Goal: Transaction & Acquisition: Book appointment/travel/reservation

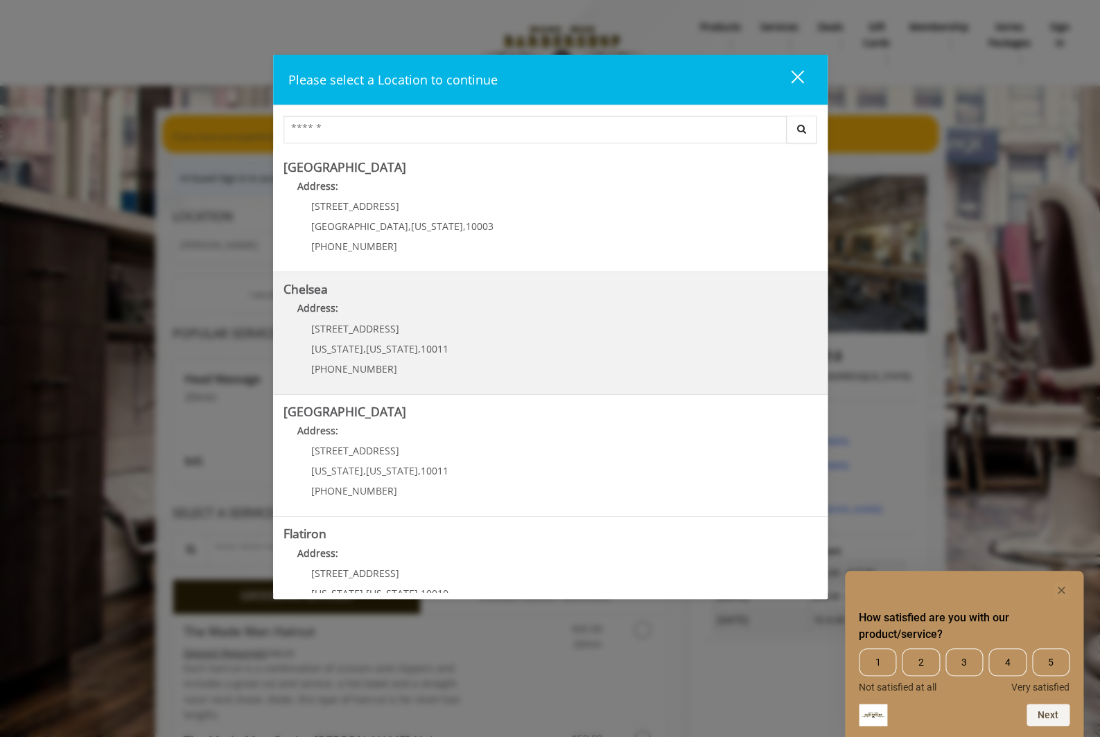
click at [384, 326] on span "[STREET_ADDRESS]" at bounding box center [355, 328] width 88 height 13
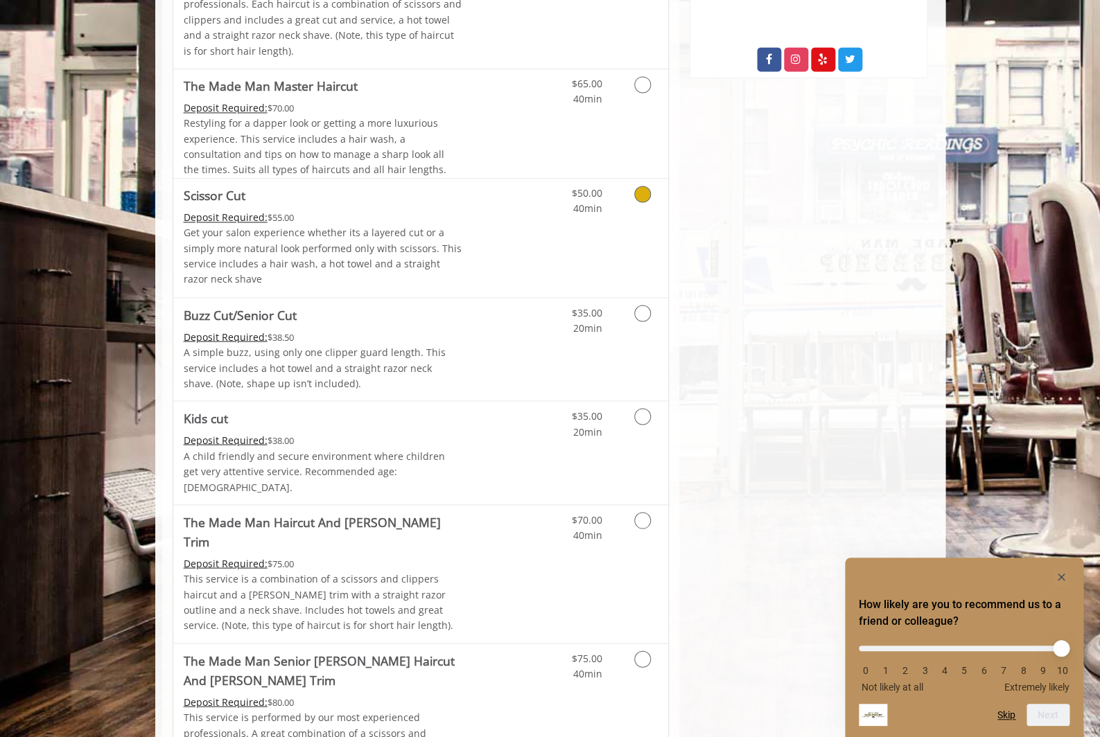
scroll to position [787, 0]
click at [465, 238] on link "Discounted Price" at bounding box center [503, 240] width 82 height 119
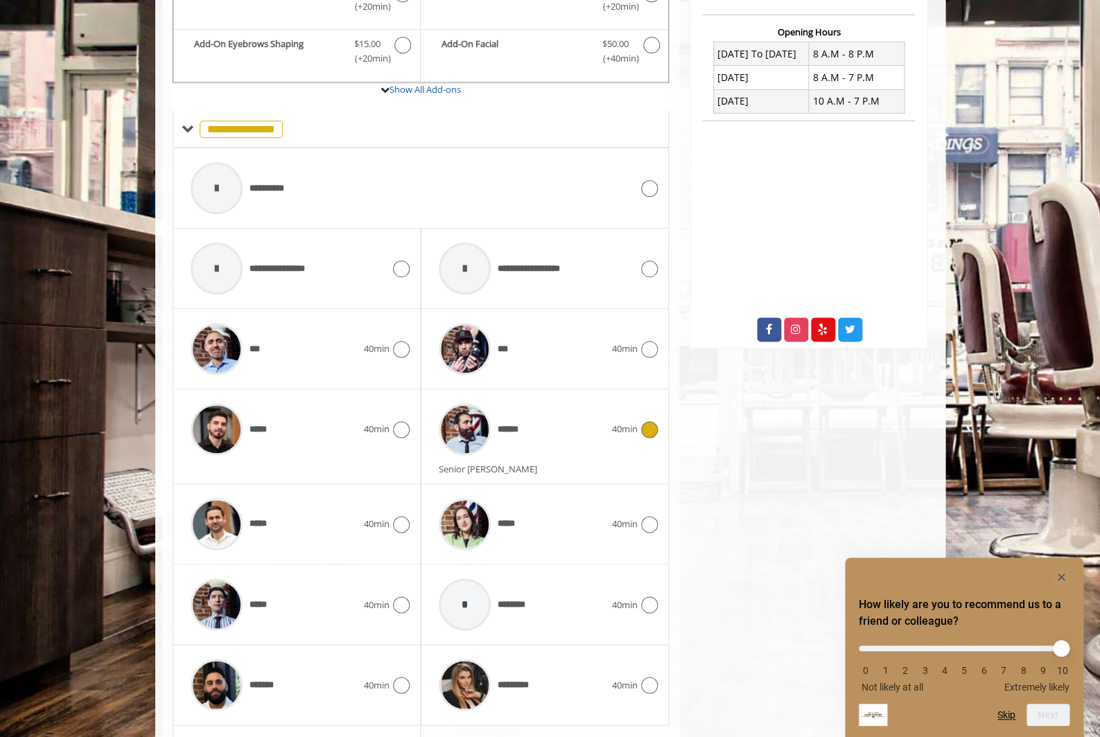
scroll to position [538, 0]
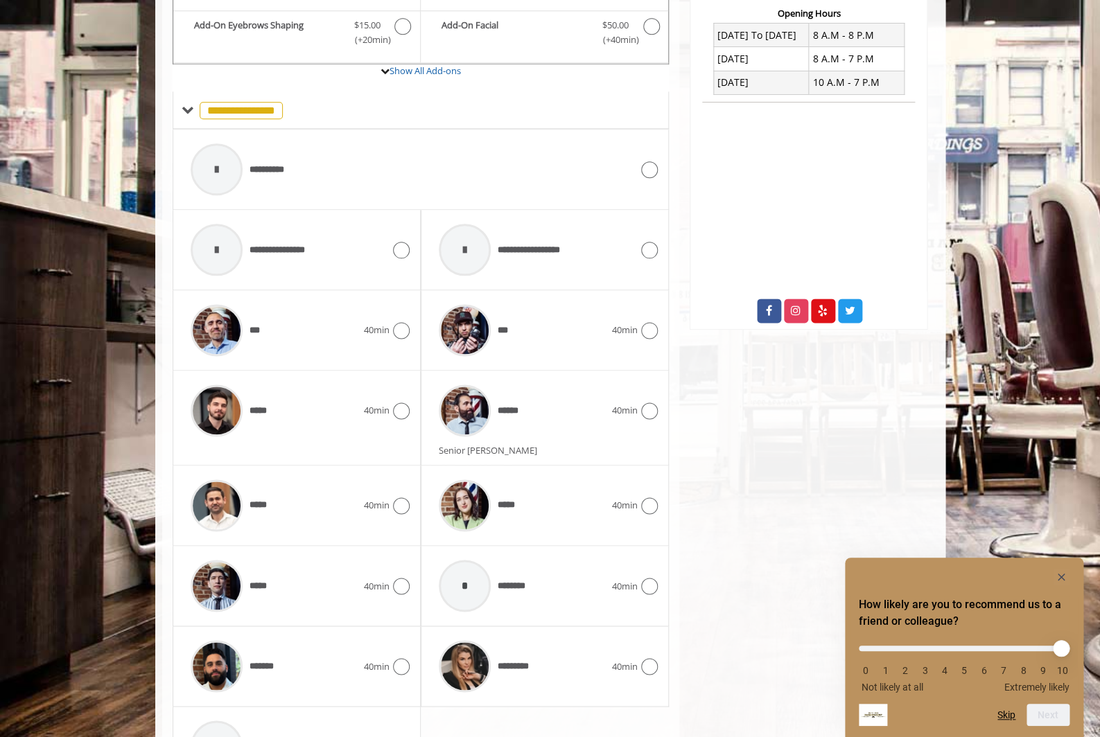
drag, startPoint x: 420, startPoint y: 590, endPoint x: 412, endPoint y: 586, distance: 9.3
click at [417, 588] on div "***** 40min" at bounding box center [297, 586] width 248 height 80
click at [408, 584] on icon at bounding box center [401, 586] width 17 height 17
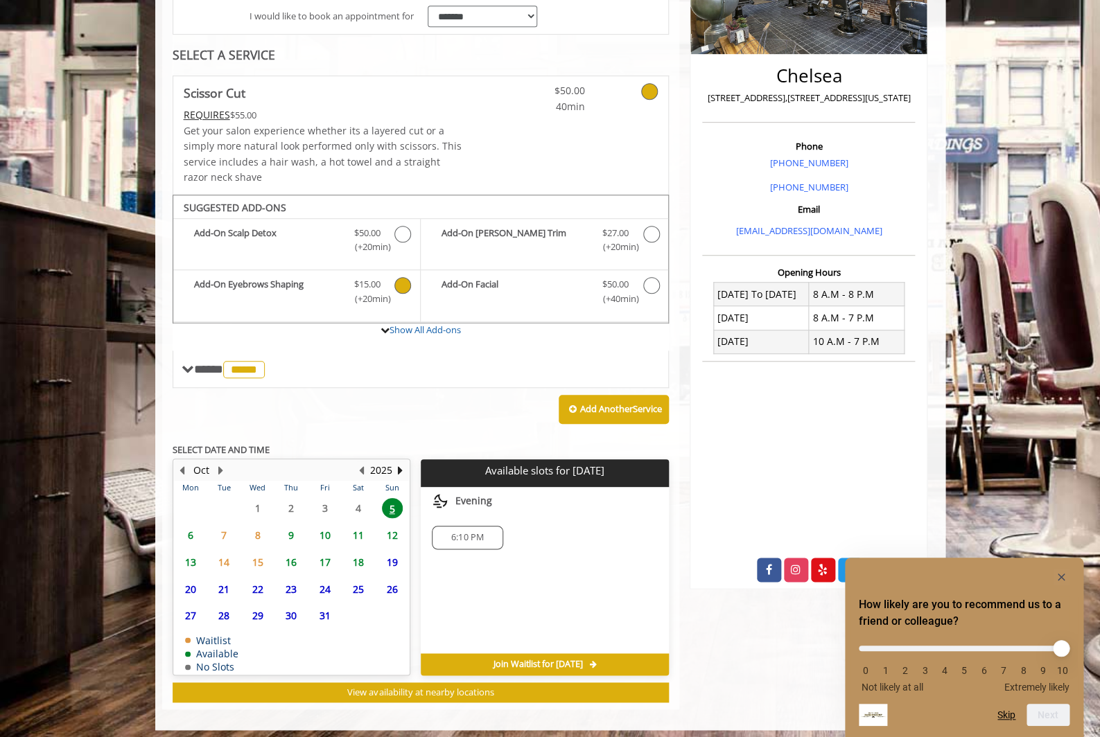
scroll to position [285, 0]
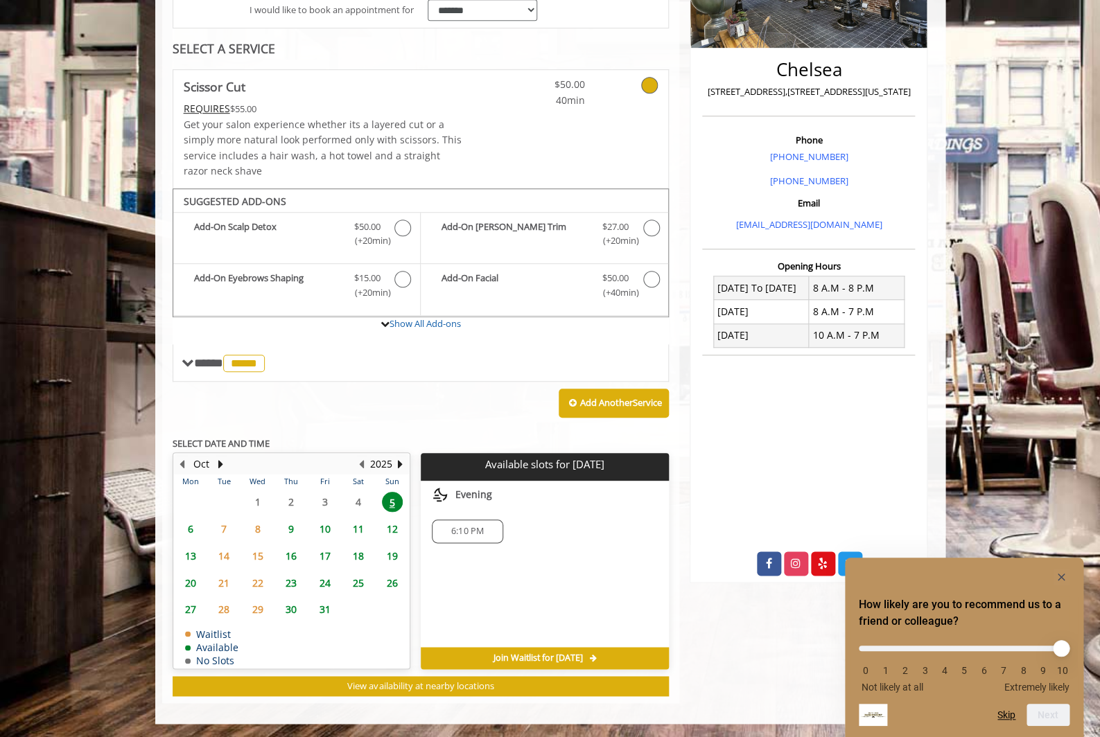
click at [195, 529] on span "6" at bounding box center [190, 529] width 21 height 20
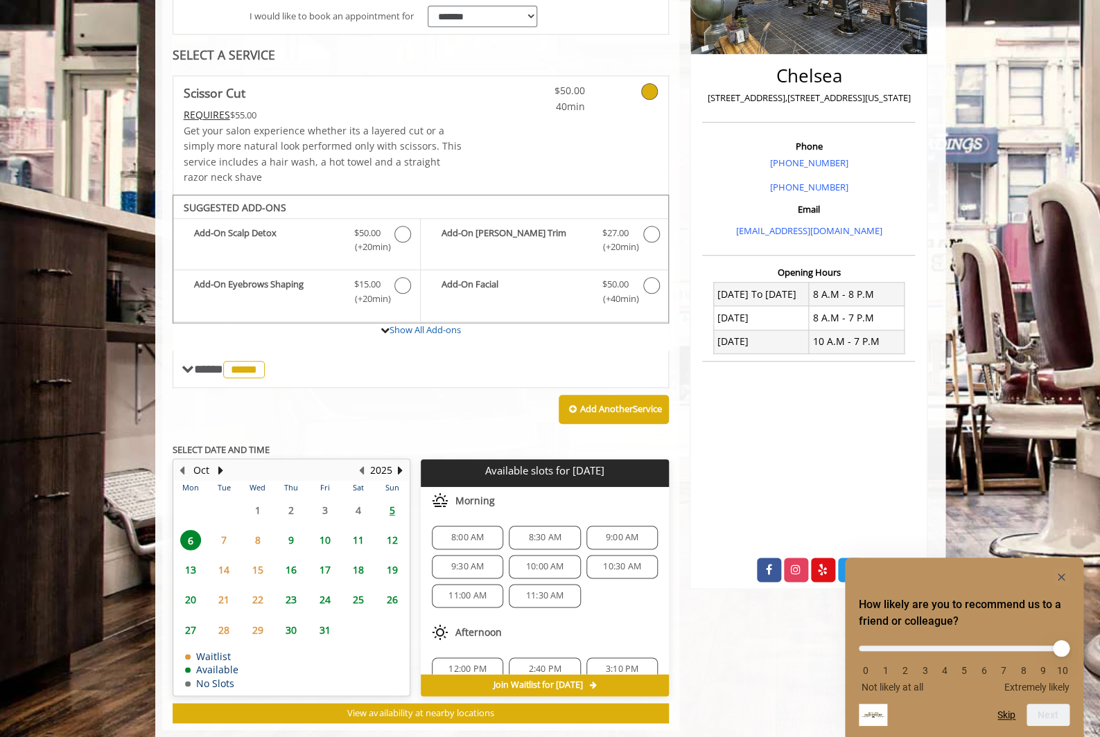
scroll to position [282, 0]
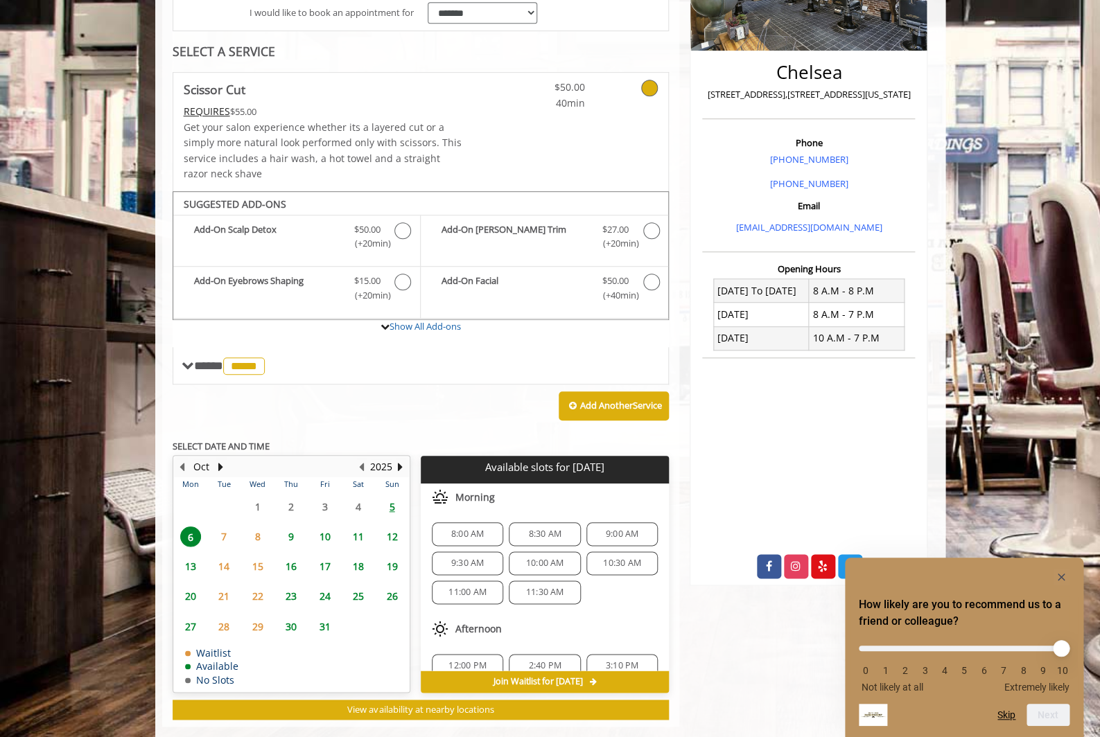
click at [595, 567] on span "10:30 AM" at bounding box center [622, 563] width 59 height 11
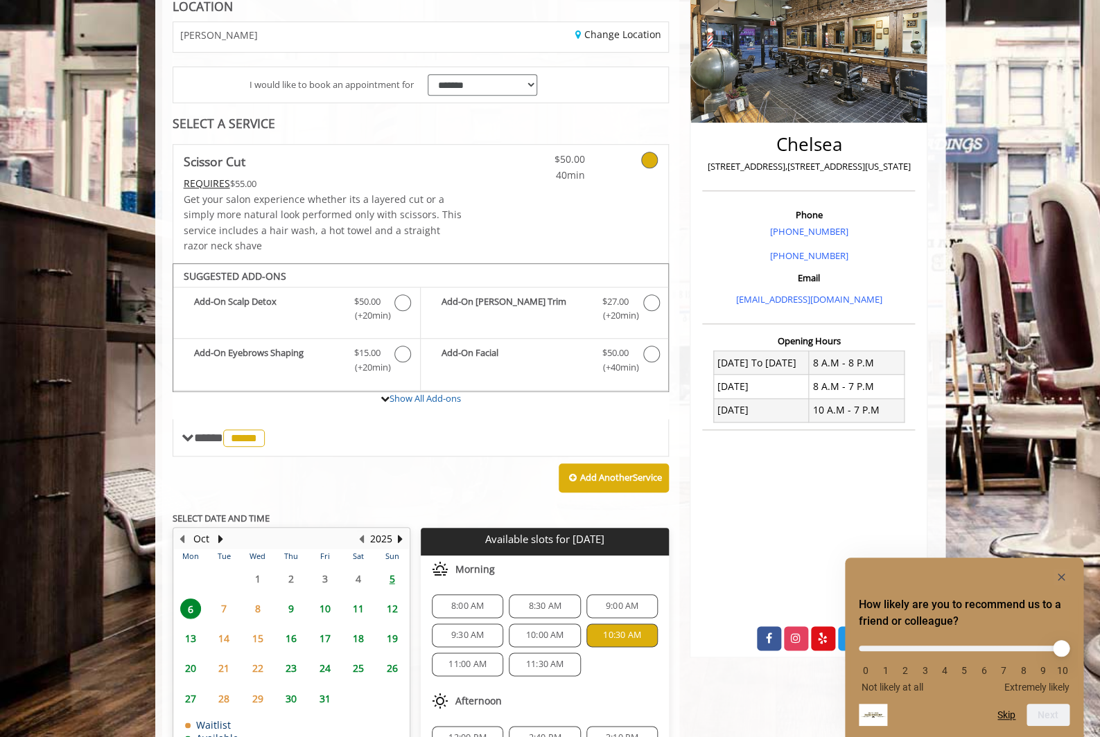
scroll to position [218, 0]
